Goal: Task Accomplishment & Management: Manage account settings

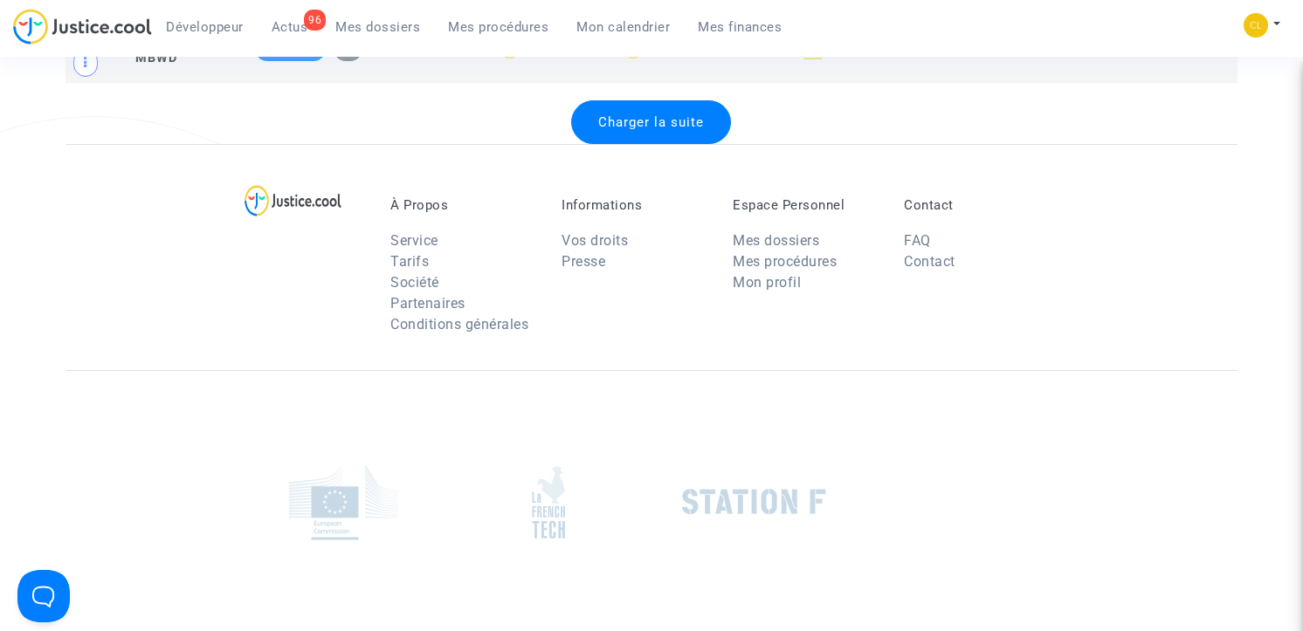
scroll to position [3883, 0]
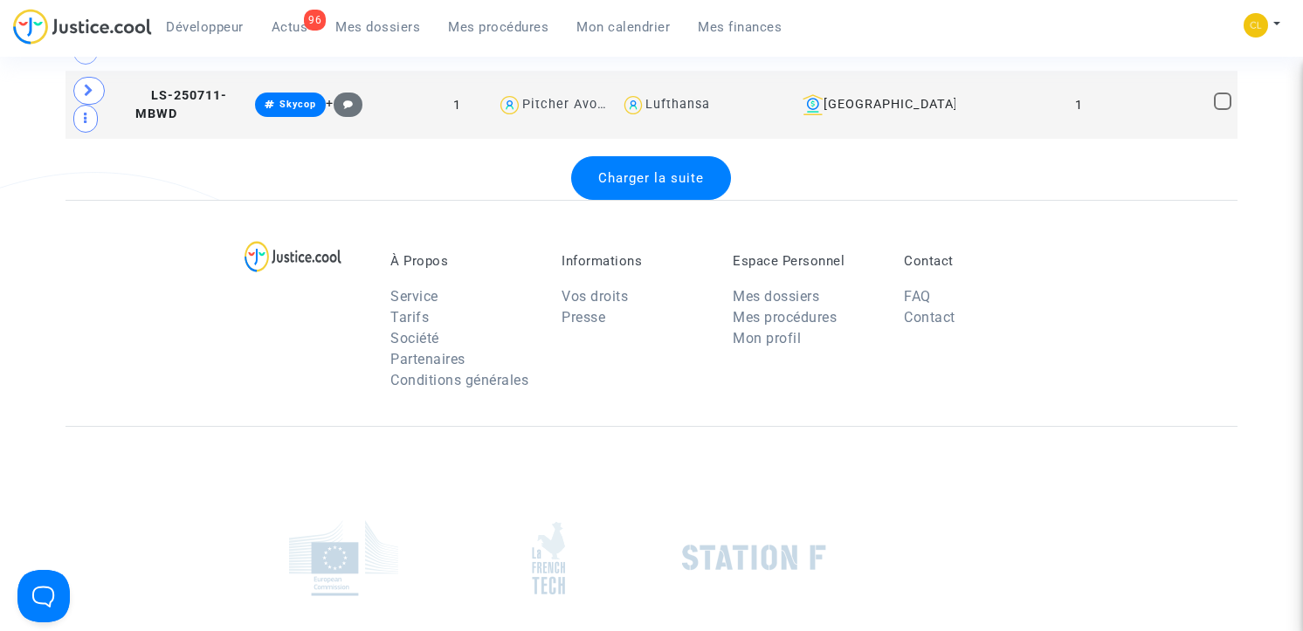
click at [629, 200] on div "Charger la suite" at bounding box center [651, 178] width 160 height 44
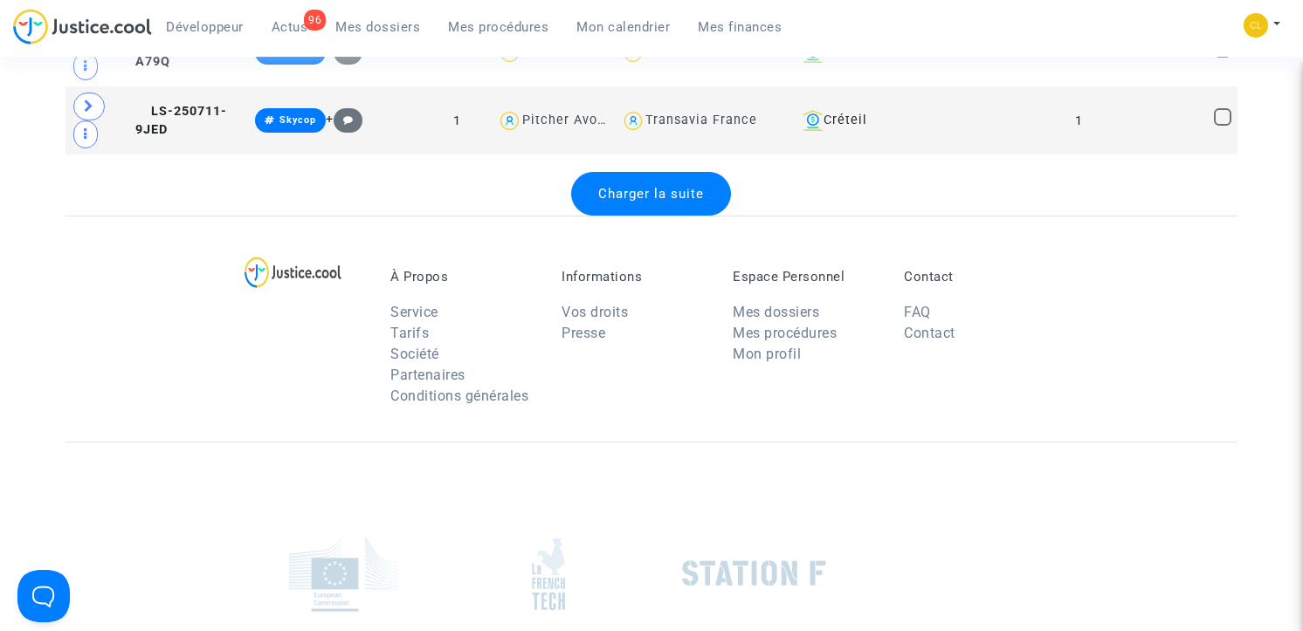
scroll to position [7234, 0]
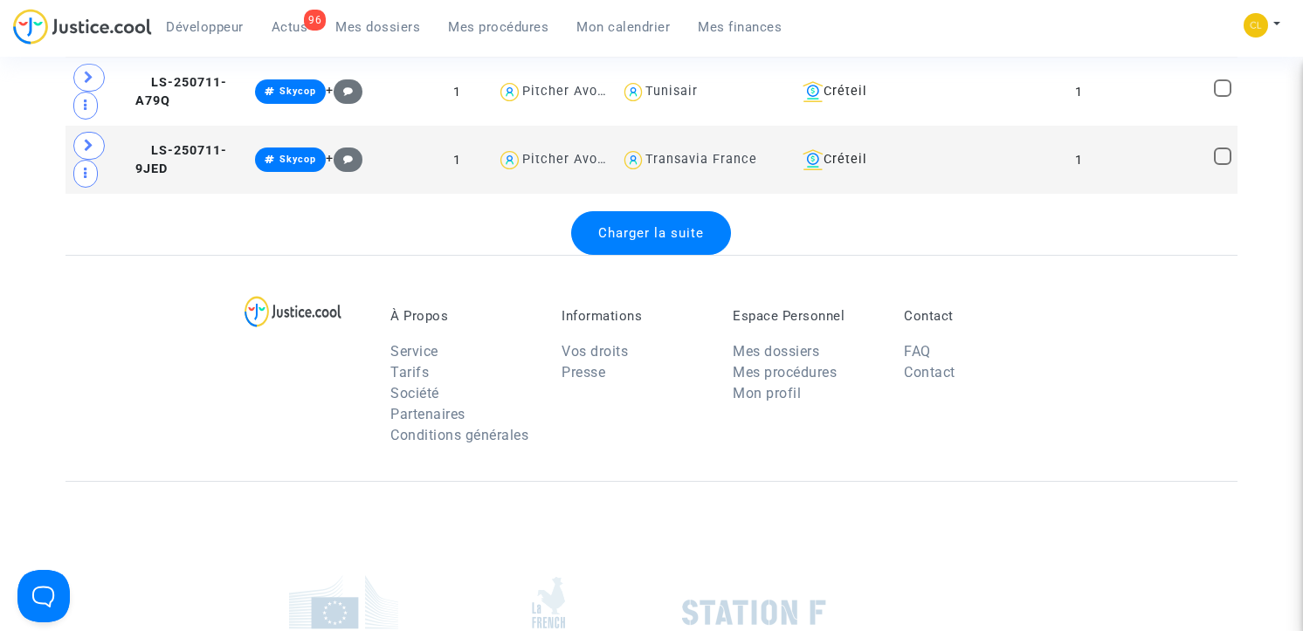
click at [665, 241] on span "Charger la suite" at bounding box center [651, 233] width 106 height 16
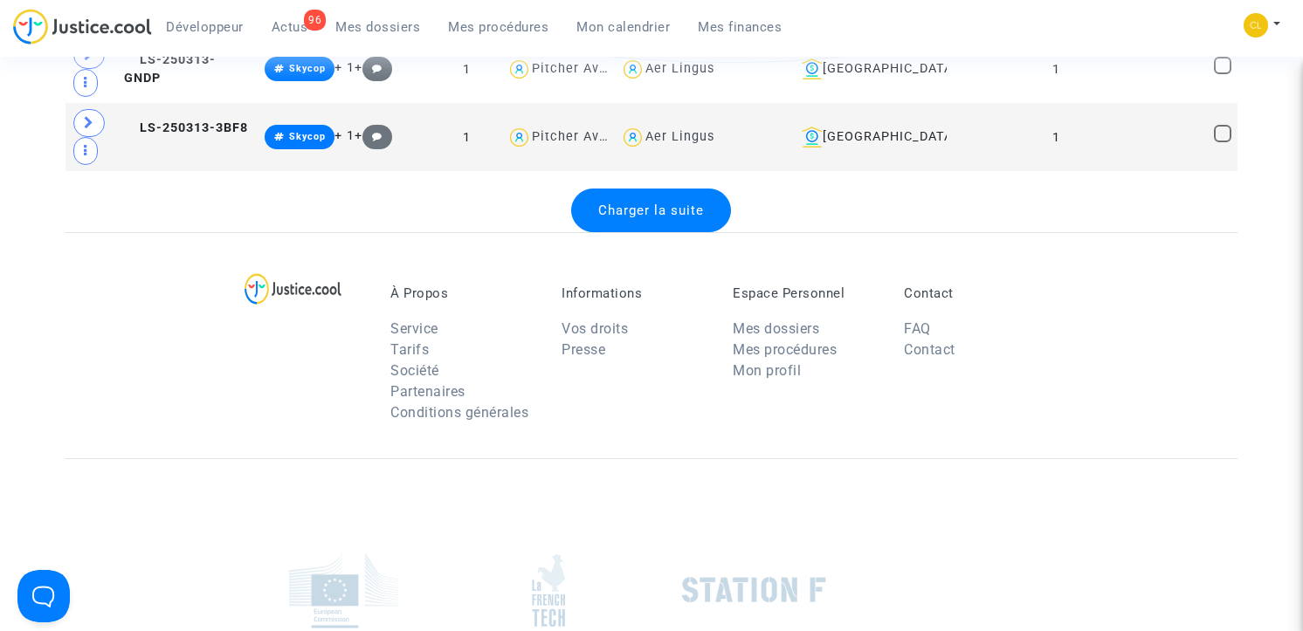
scroll to position [10642, 0]
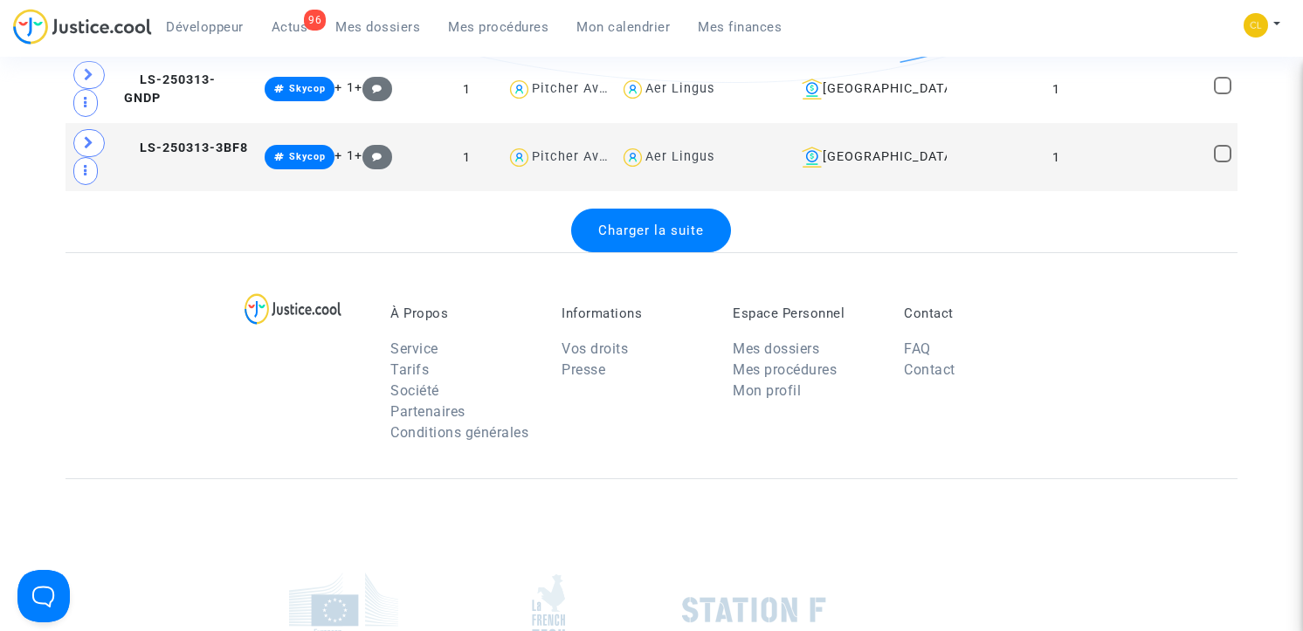
click at [642, 238] on span "Charger la suite" at bounding box center [651, 231] width 106 height 16
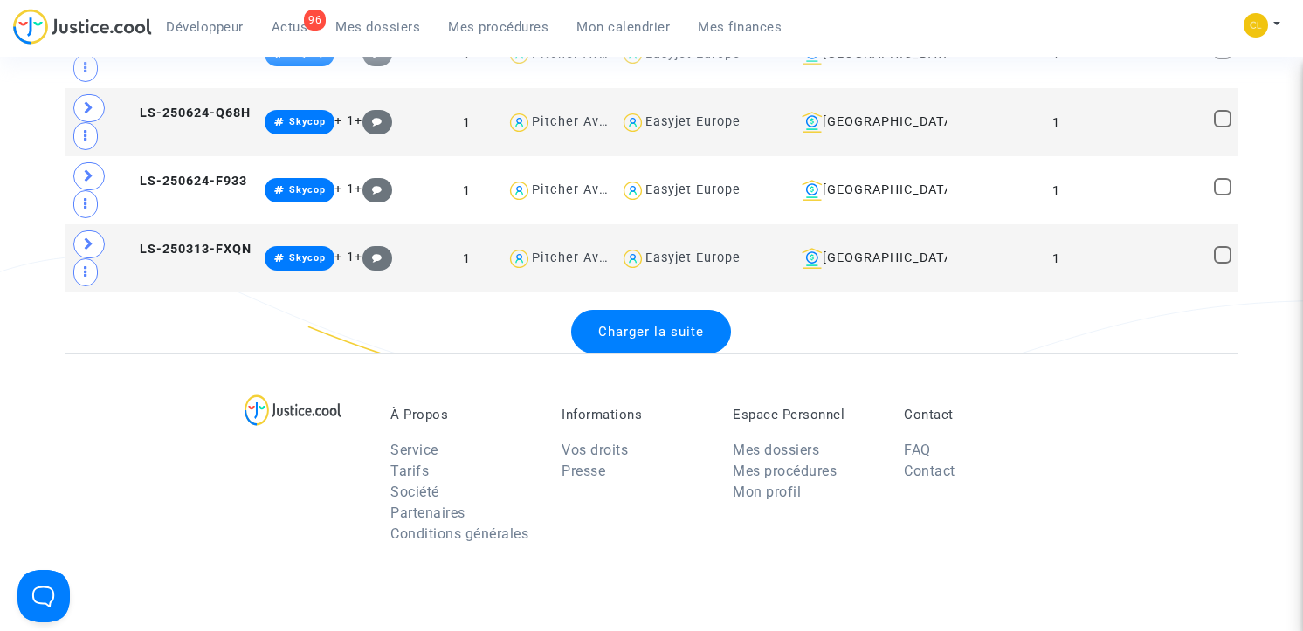
scroll to position [14042, 0]
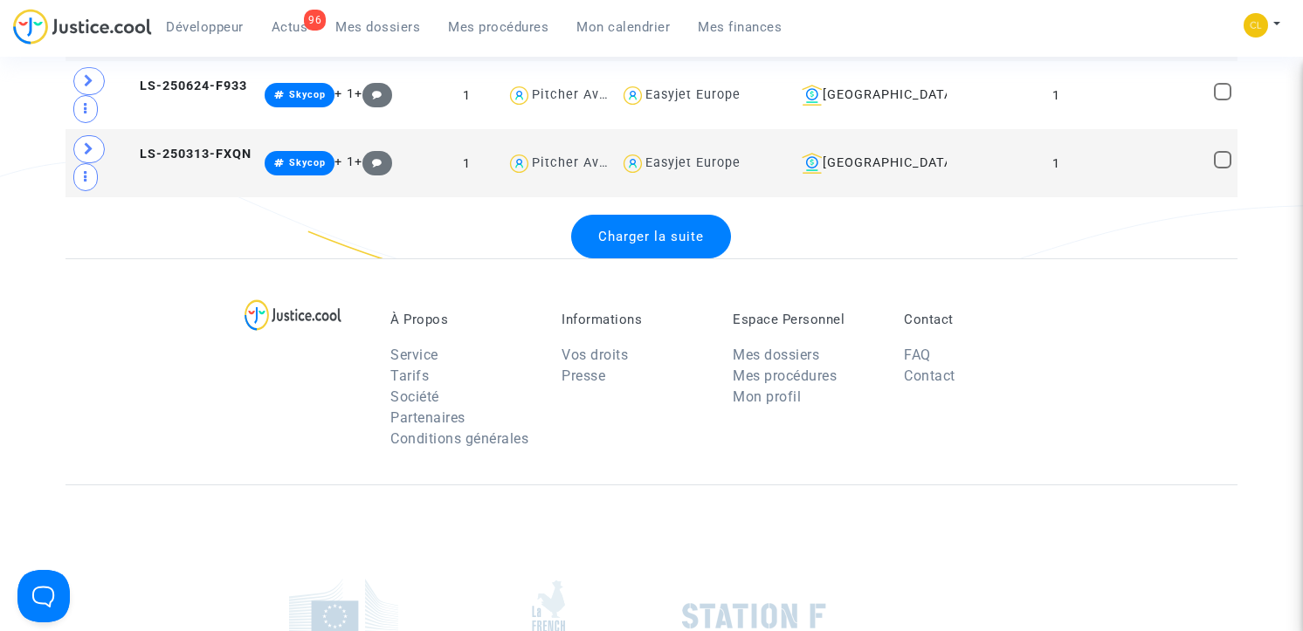
click at [642, 245] on span "Charger la suite" at bounding box center [651, 237] width 106 height 16
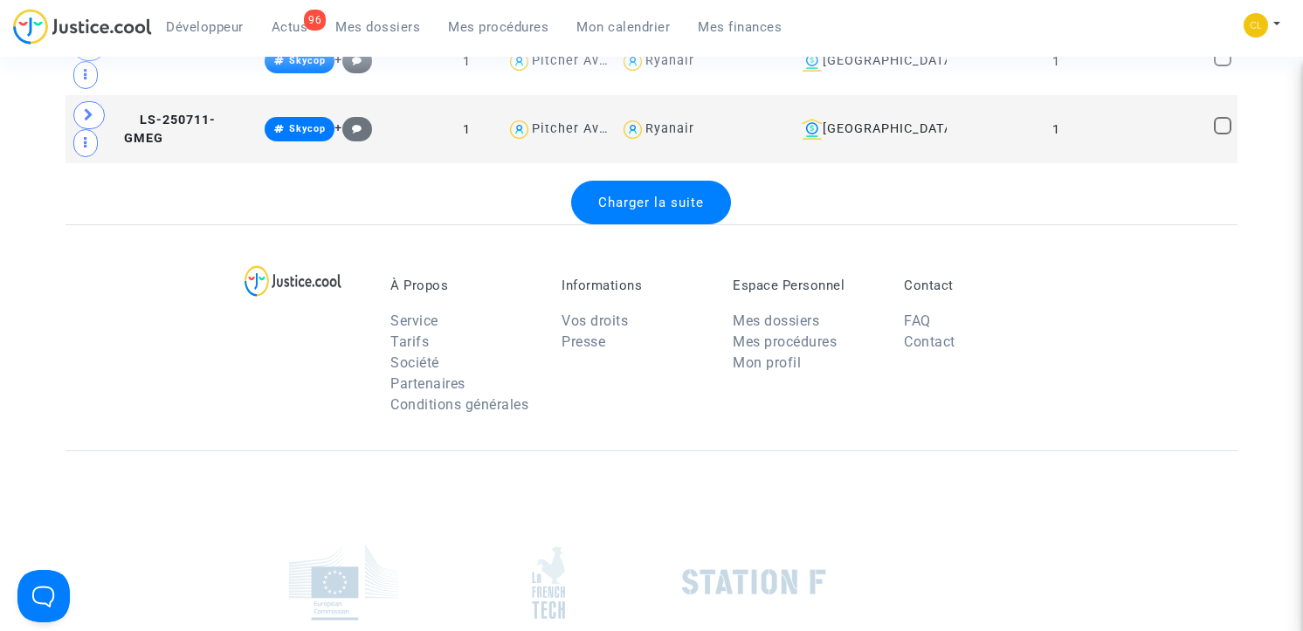
scroll to position [17460, 0]
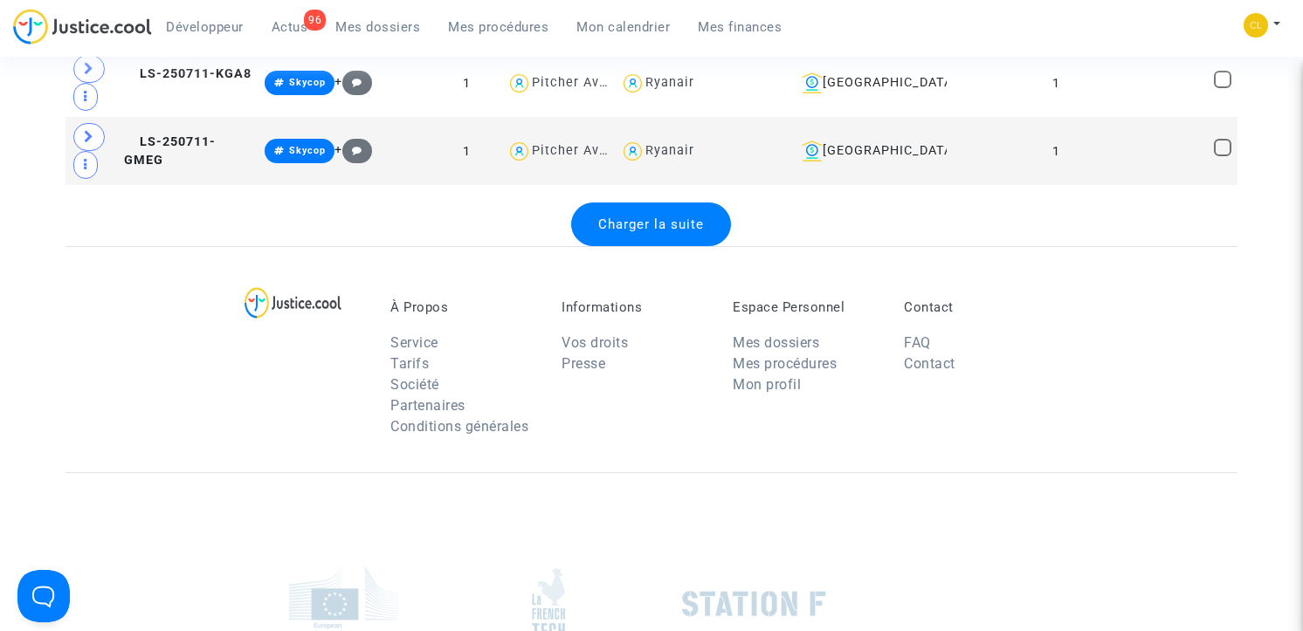
click at [642, 246] on div "Charger la suite" at bounding box center [651, 225] width 160 height 44
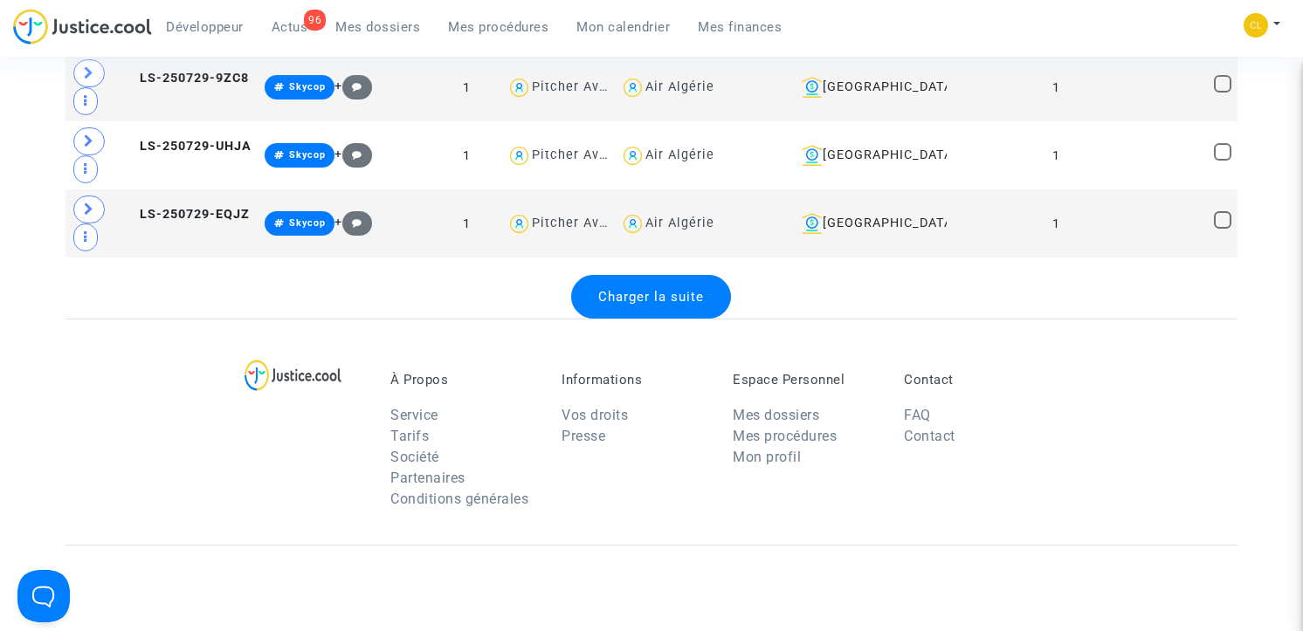
scroll to position [20923, 0]
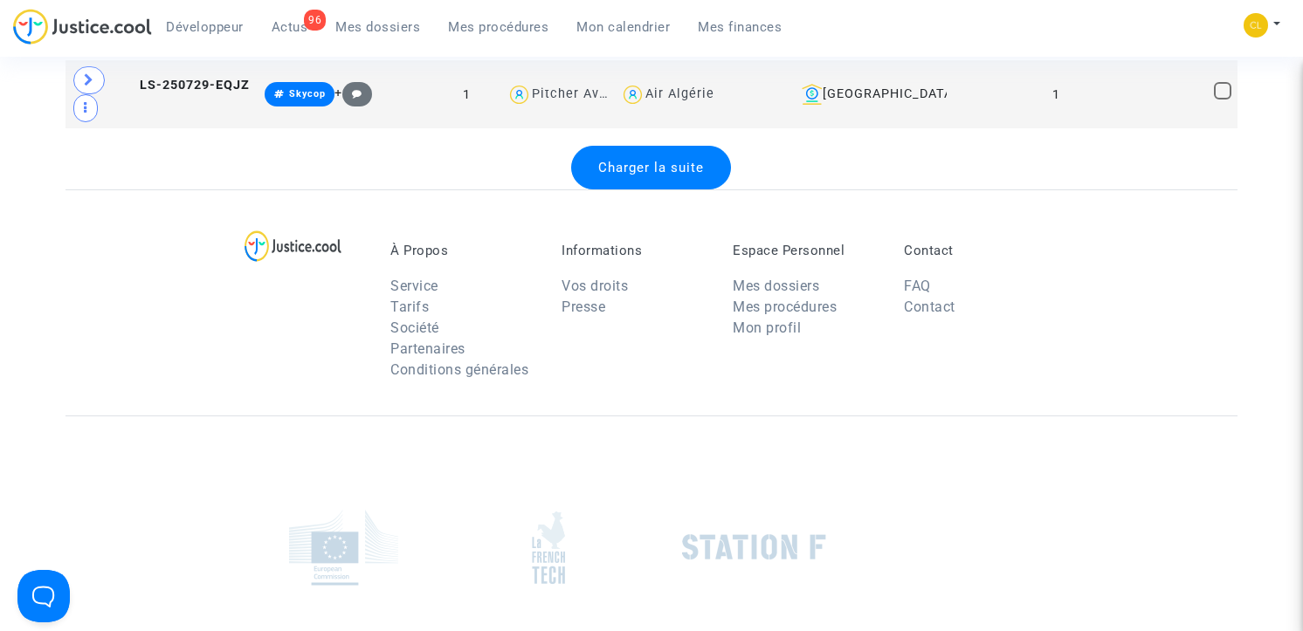
click at [647, 176] on span "Charger la suite" at bounding box center [651, 168] width 106 height 16
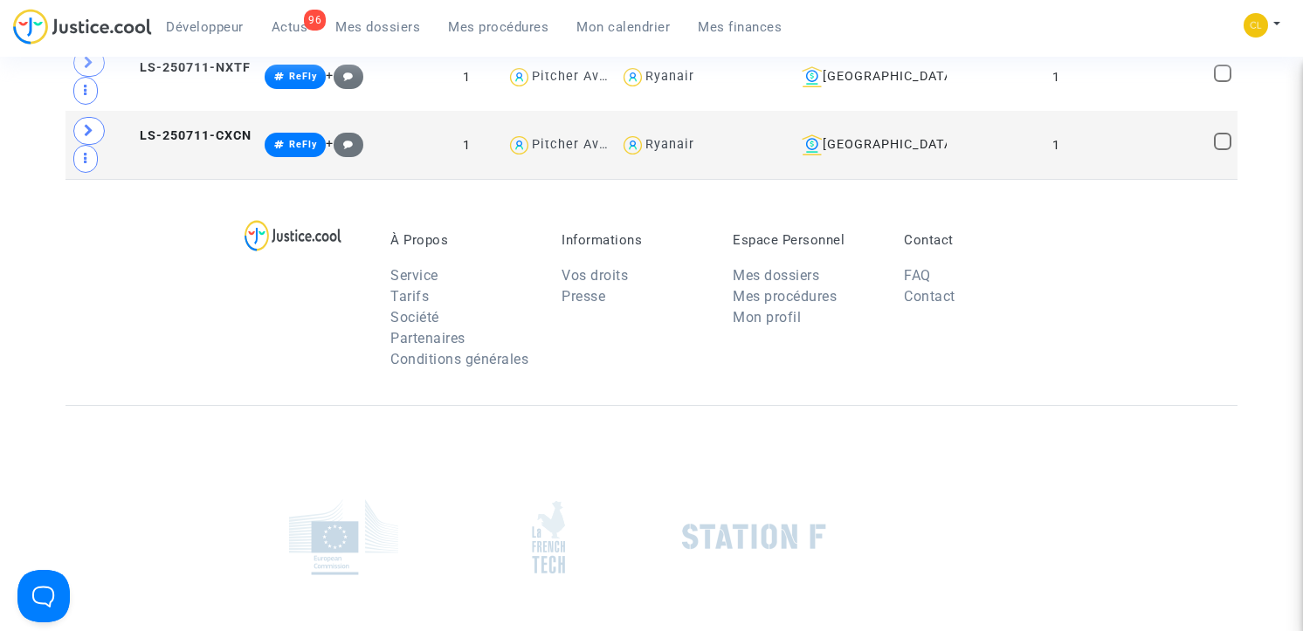
scroll to position [23264, 0]
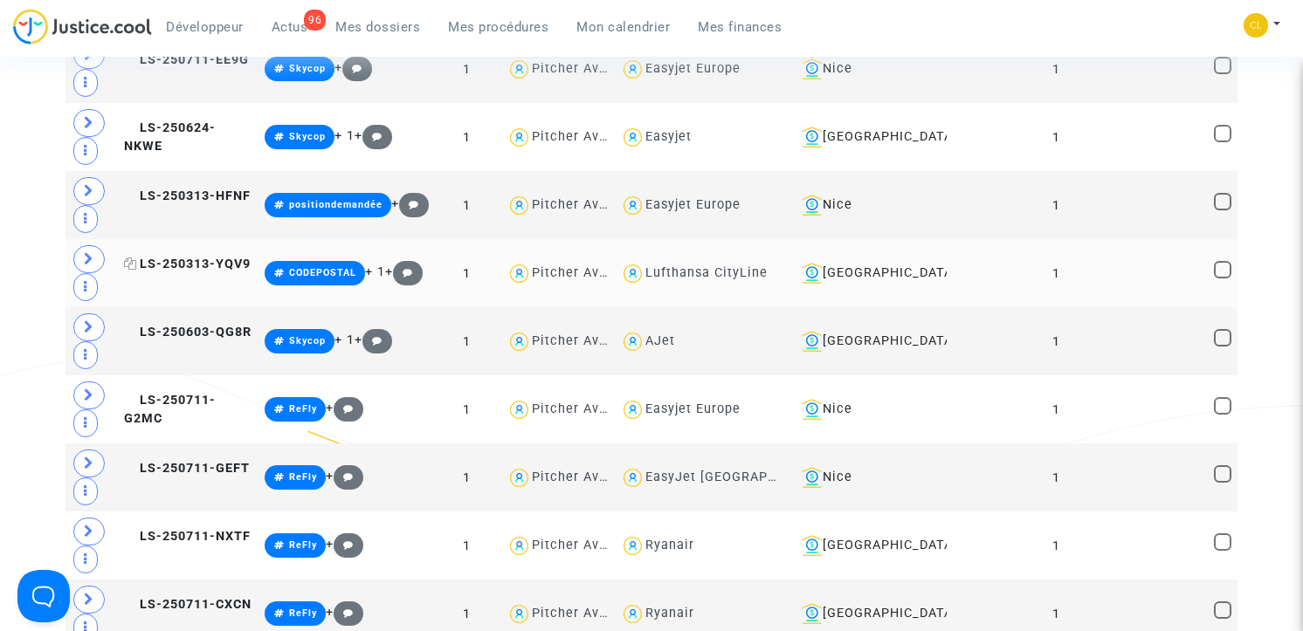
click at [168, 272] on span "LS-250313-YQV9" at bounding box center [187, 264] width 127 height 15
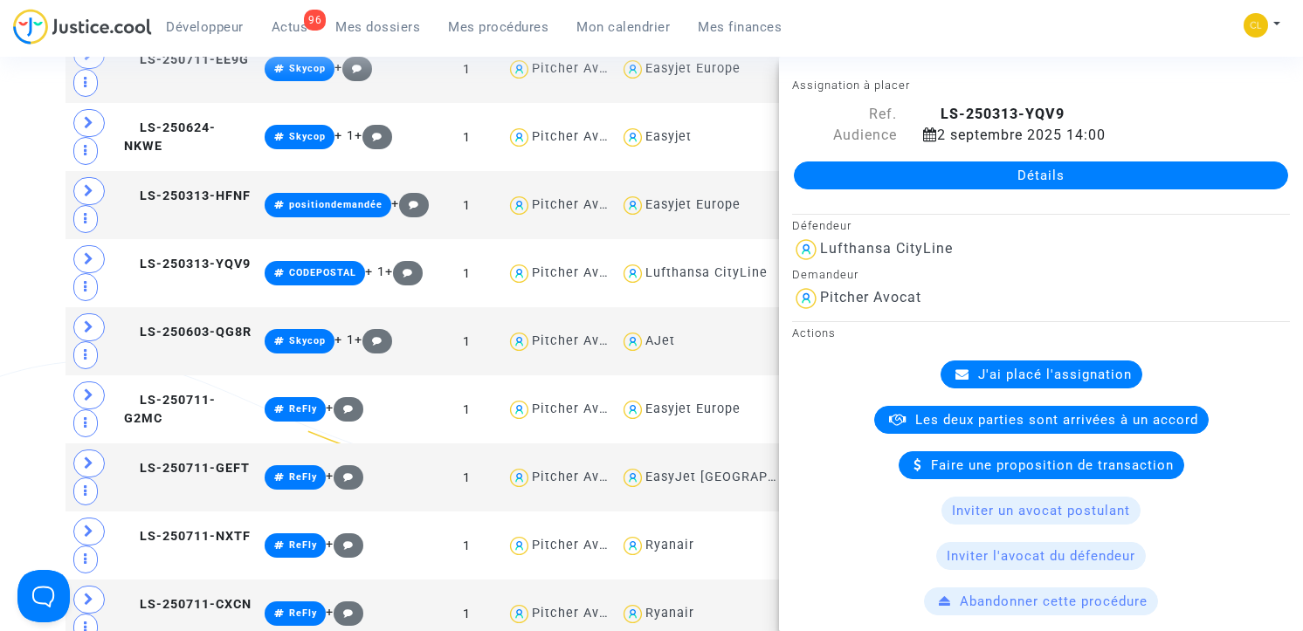
scroll to position [1004, 0]
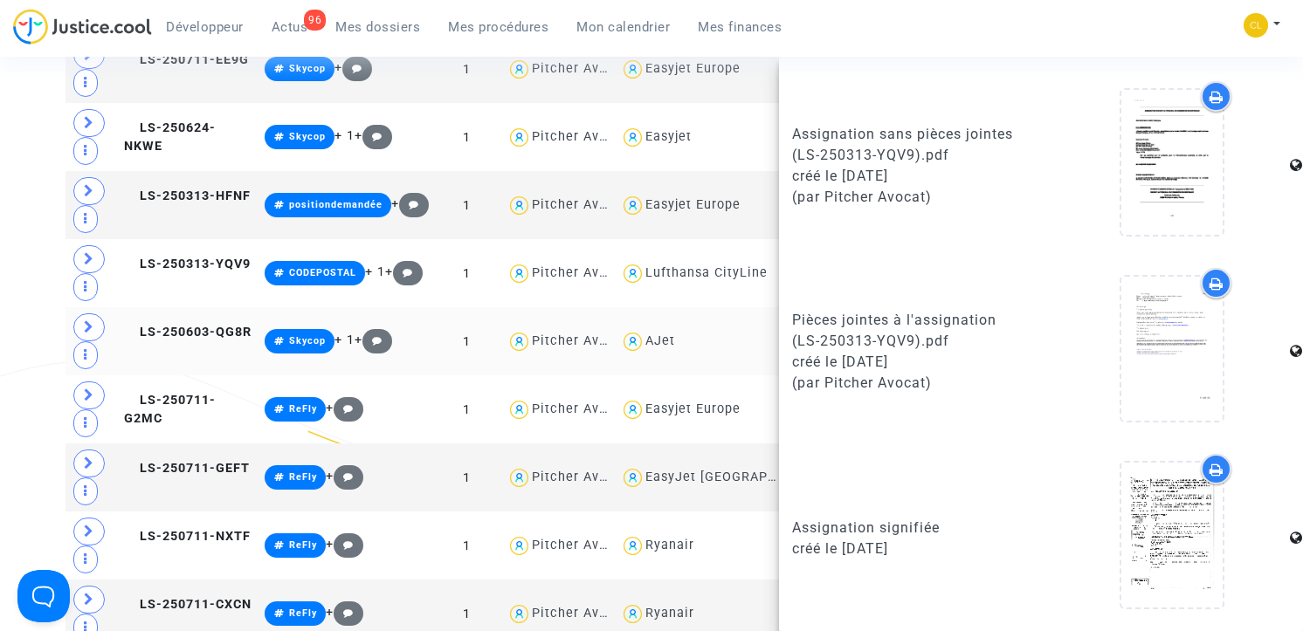
click at [176, 376] on td "LS-250603-QG8R" at bounding box center [188, 341] width 141 height 68
click at [176, 427] on span "LS-250711-G2MC" at bounding box center [170, 410] width 92 height 34
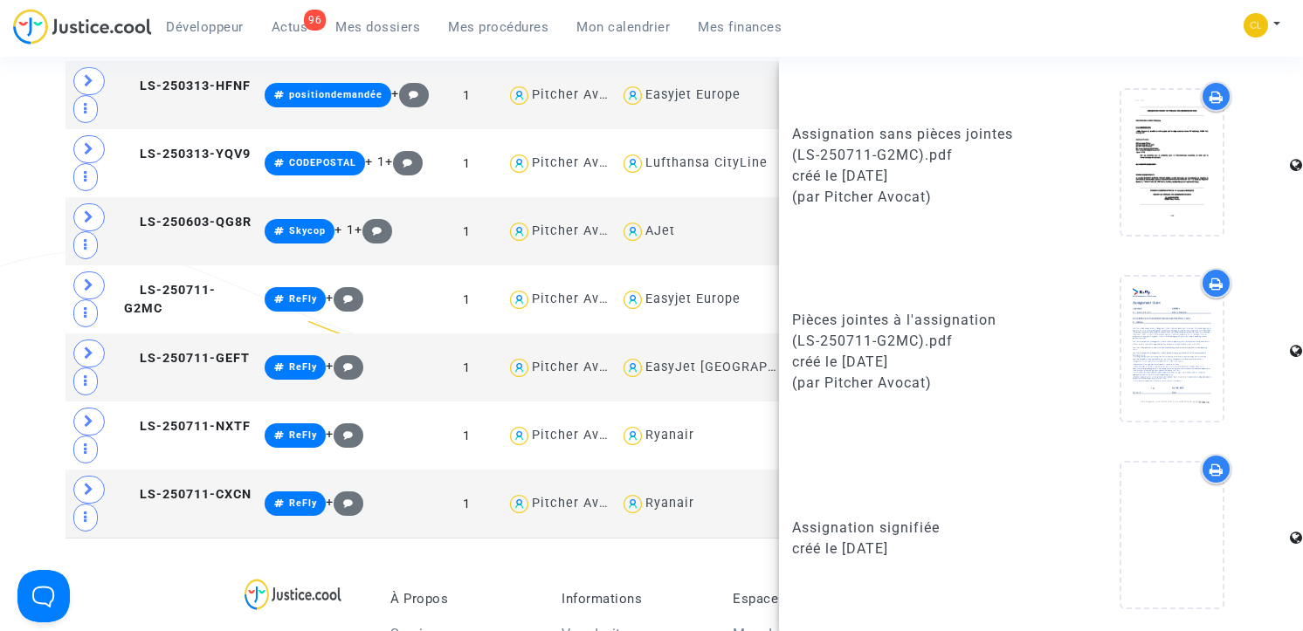
scroll to position [0, 0]
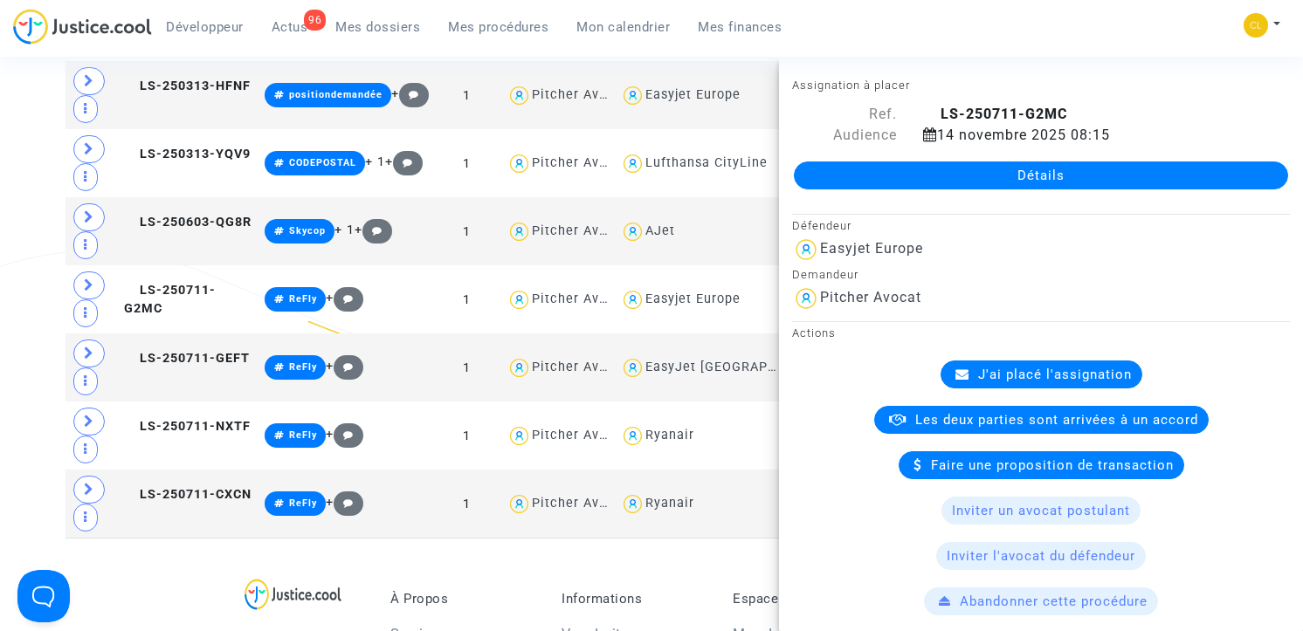
click at [1021, 180] on link "Détails" at bounding box center [1041, 176] width 494 height 28
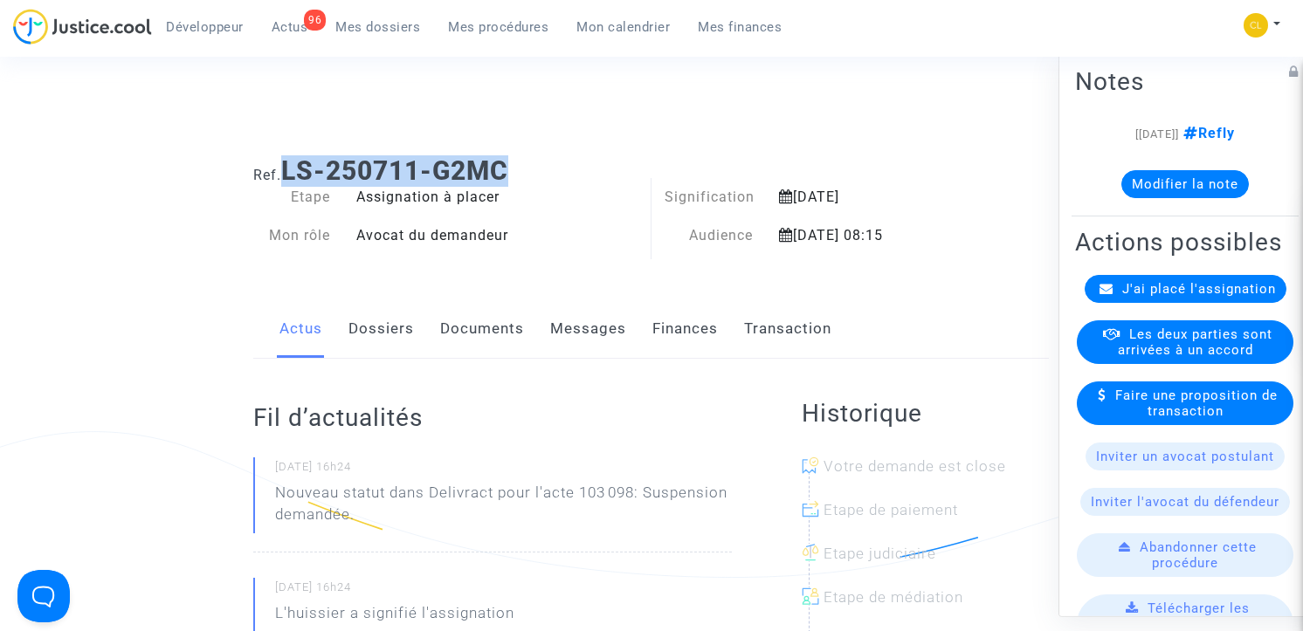
drag, startPoint x: 290, startPoint y: 167, endPoint x: 524, endPoint y: 166, distance: 234.0
click at [524, 166] on h1 "Ref. LS-250711-G2MC" at bounding box center [651, 170] width 796 height 31
copy b "LS-250711-G2MC"
click at [467, 343] on link "Documents" at bounding box center [482, 329] width 84 height 58
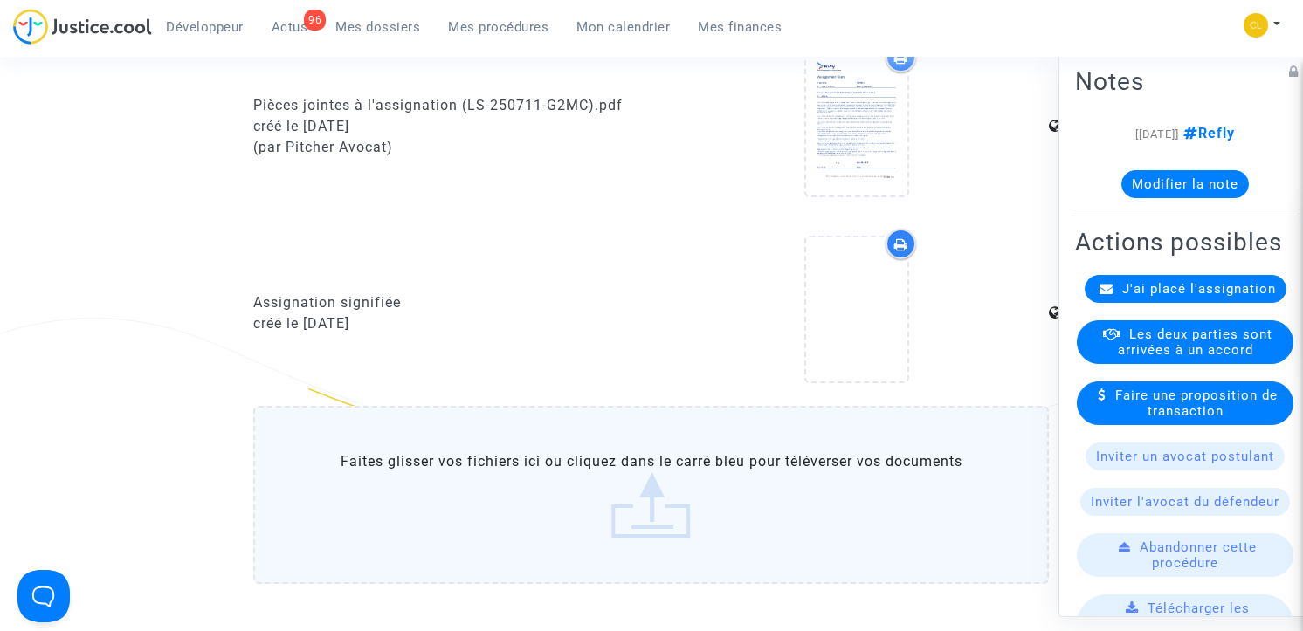
scroll to position [801, 0]
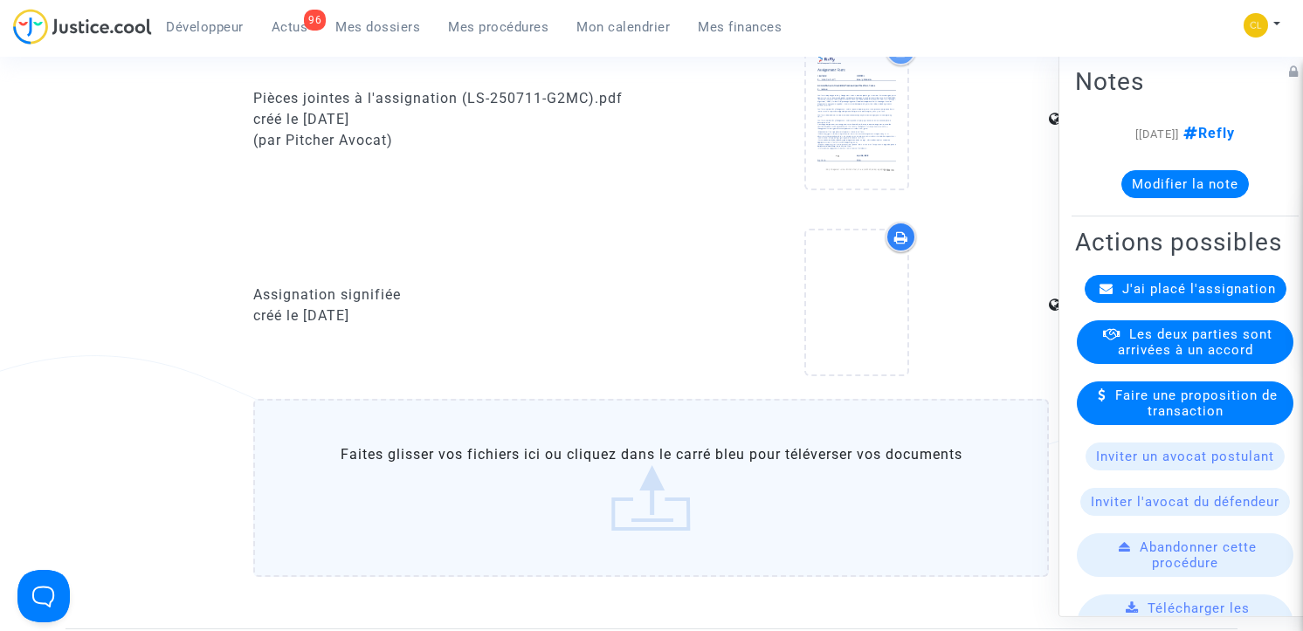
click at [615, 545] on label "Faites glisser vos fichiers ici ou cliquez dans le carré bleu pour téléverser v…" at bounding box center [651, 488] width 796 height 178
click at [0, 0] on input "Faites glisser vos fichiers ici ou cliquez dans le carré bleu pour téléverser v…" at bounding box center [0, 0] width 0 height 0
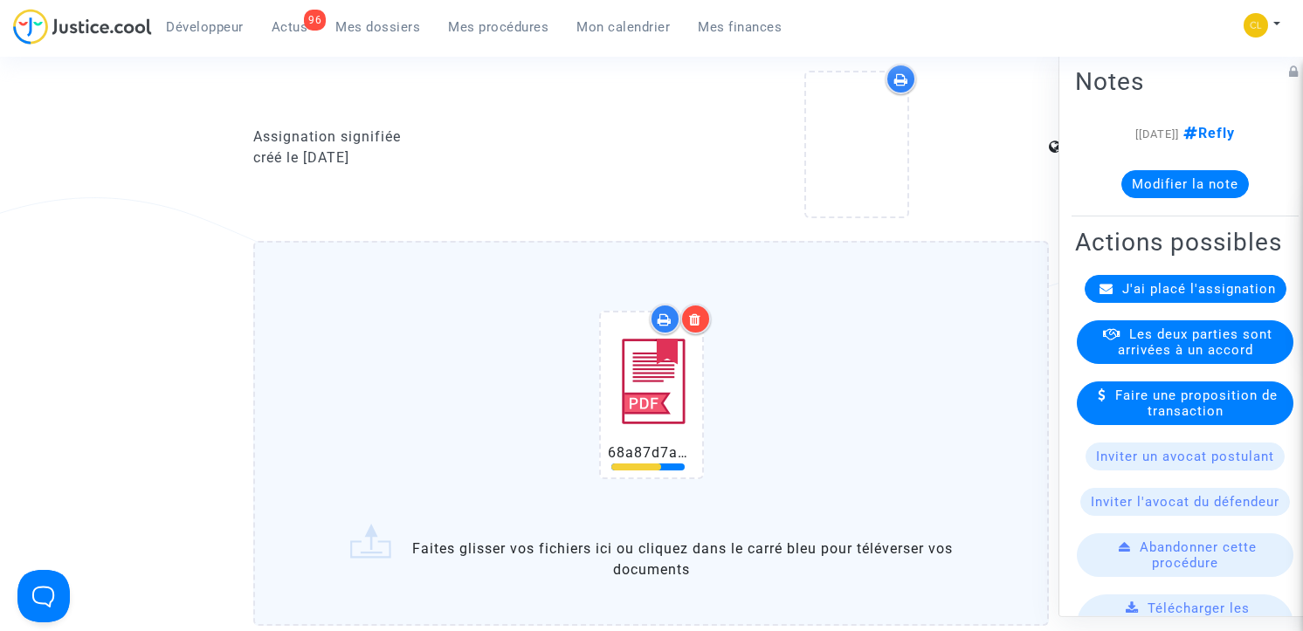
scroll to position [1059, 0]
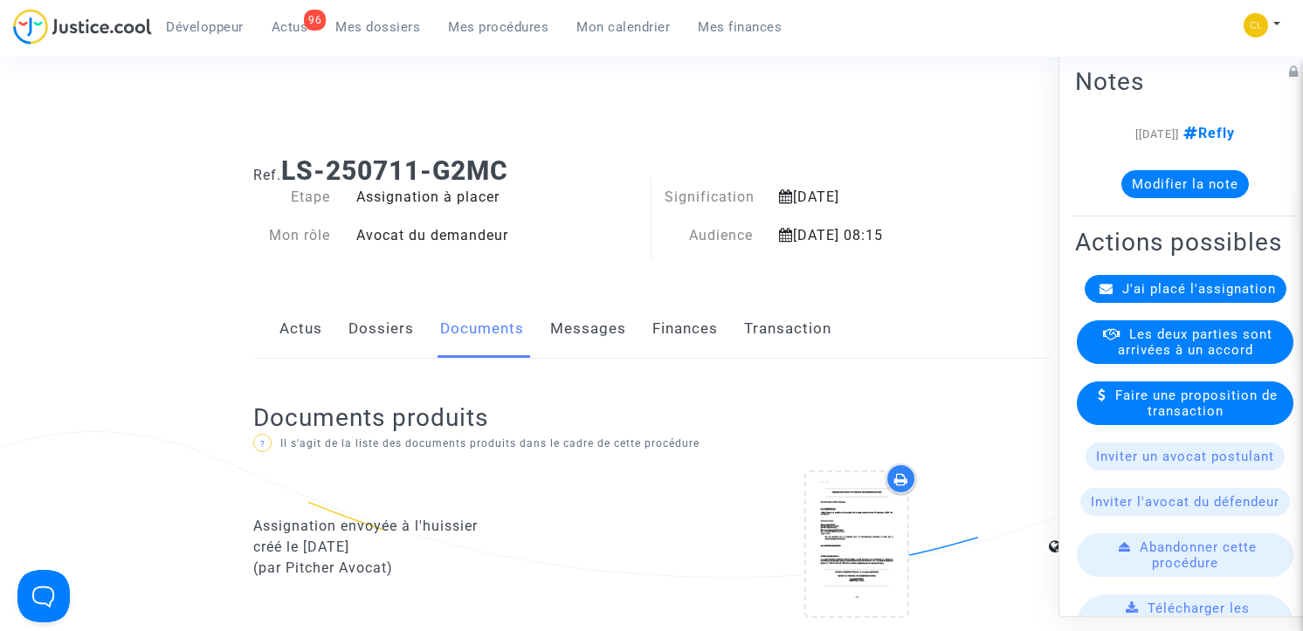
click at [686, 327] on link "Finances" at bounding box center [684, 329] width 65 height 58
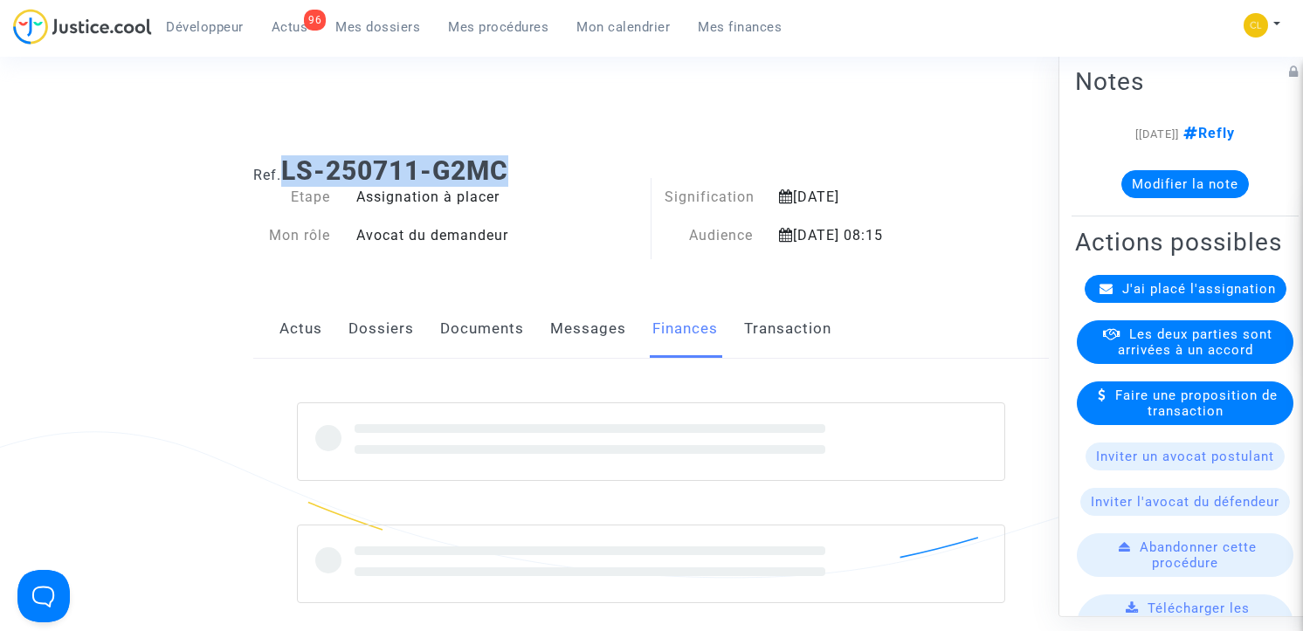
drag, startPoint x: 291, startPoint y: 168, endPoint x: 624, endPoint y: 168, distance: 332.7
click at [624, 168] on h1 "Ref. LS-250711-G2MC" at bounding box center [651, 170] width 796 height 31
copy b "LS-250711-G2MC"
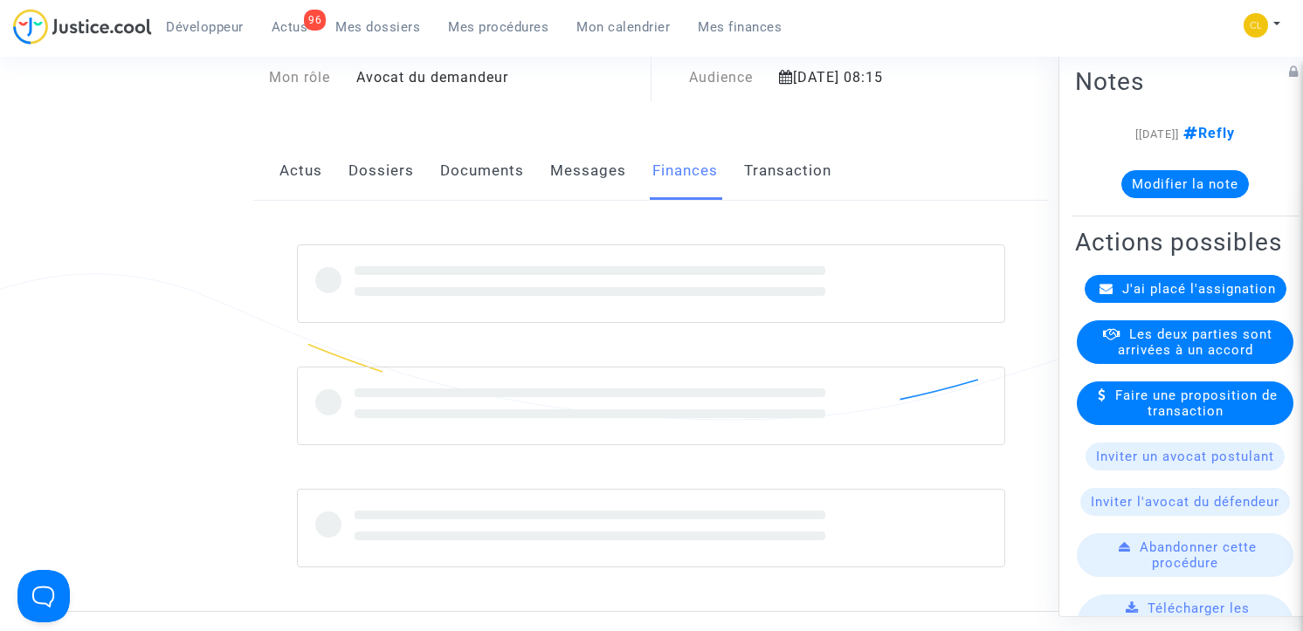
scroll to position [223, 0]
